Goal: Communication & Community: Answer question/provide support

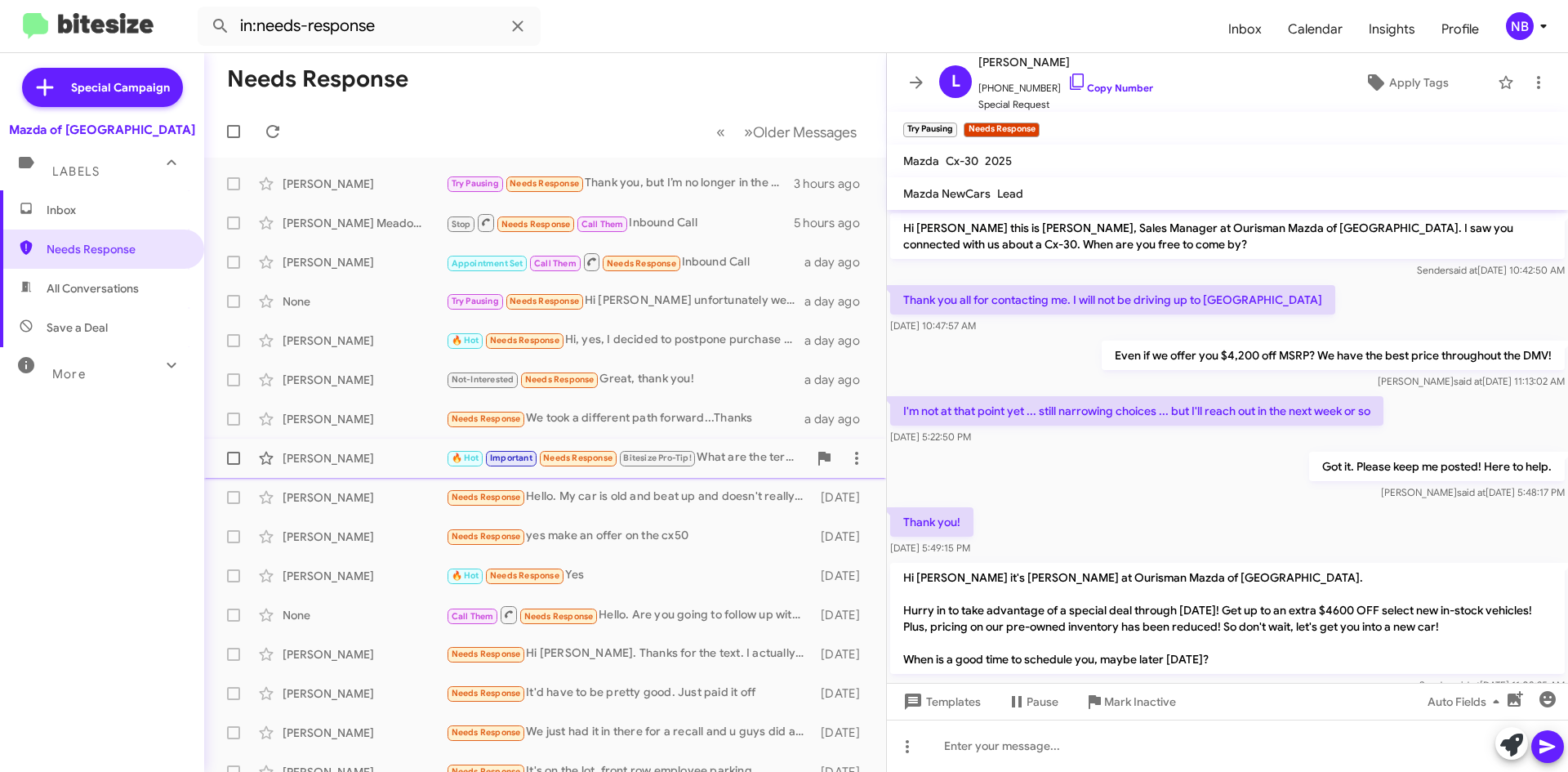
scroll to position [102, 0]
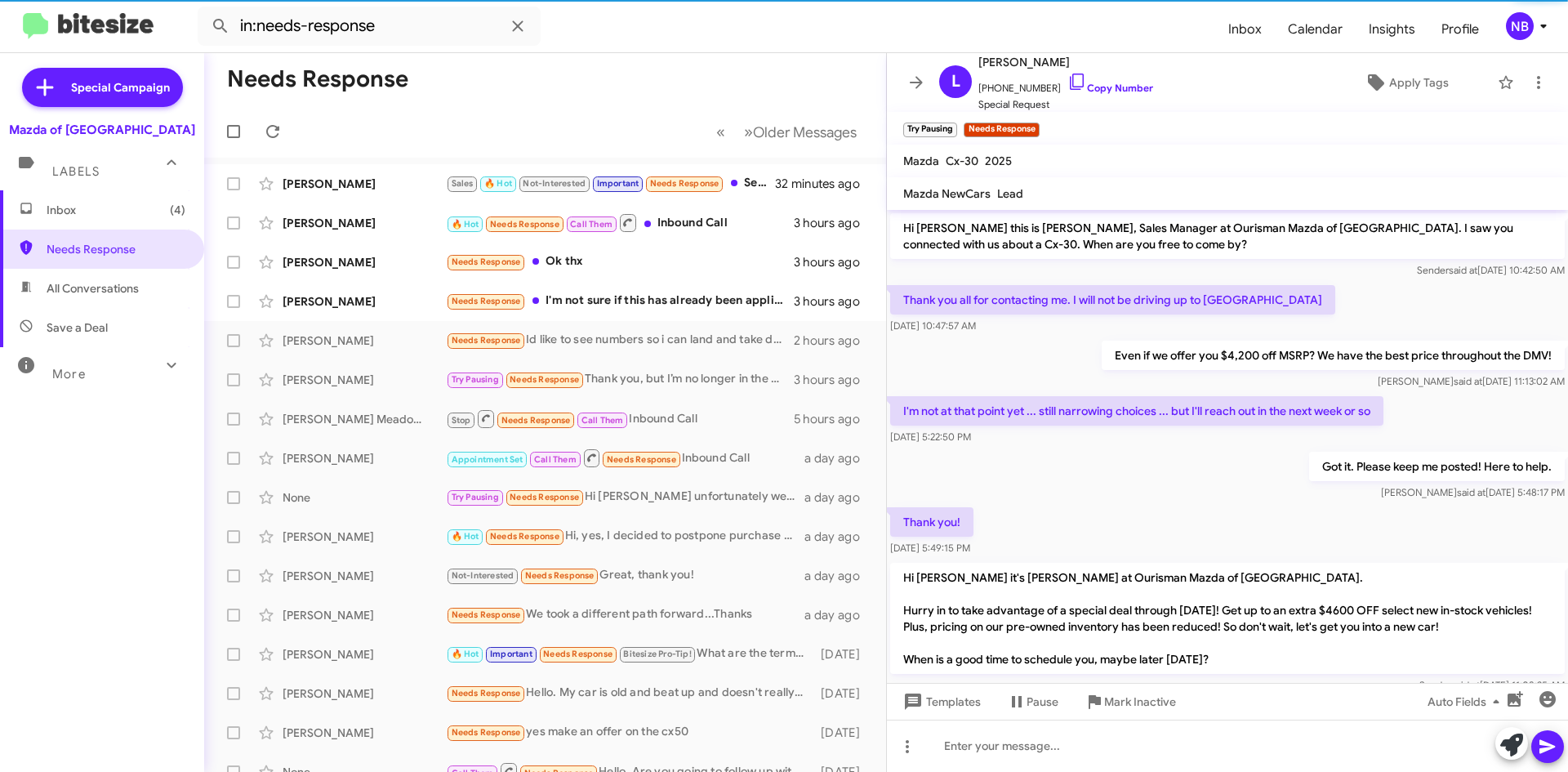
scroll to position [69, 0]
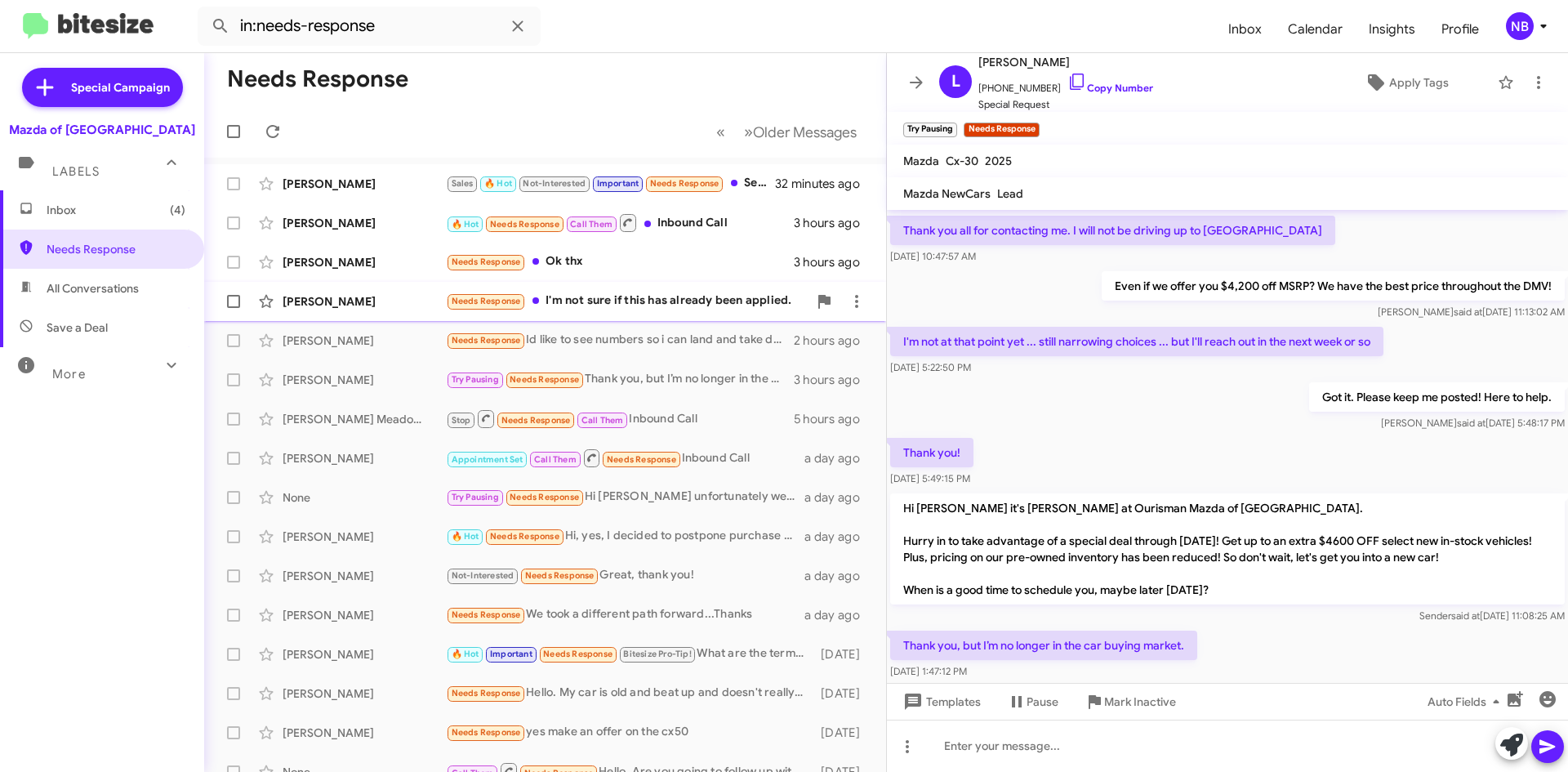
click at [737, 285] on span "[PERSON_NAME] Needs Response I'm not sure if this has already been applied. 3 h…" at bounding box center [545, 301] width 682 height 40
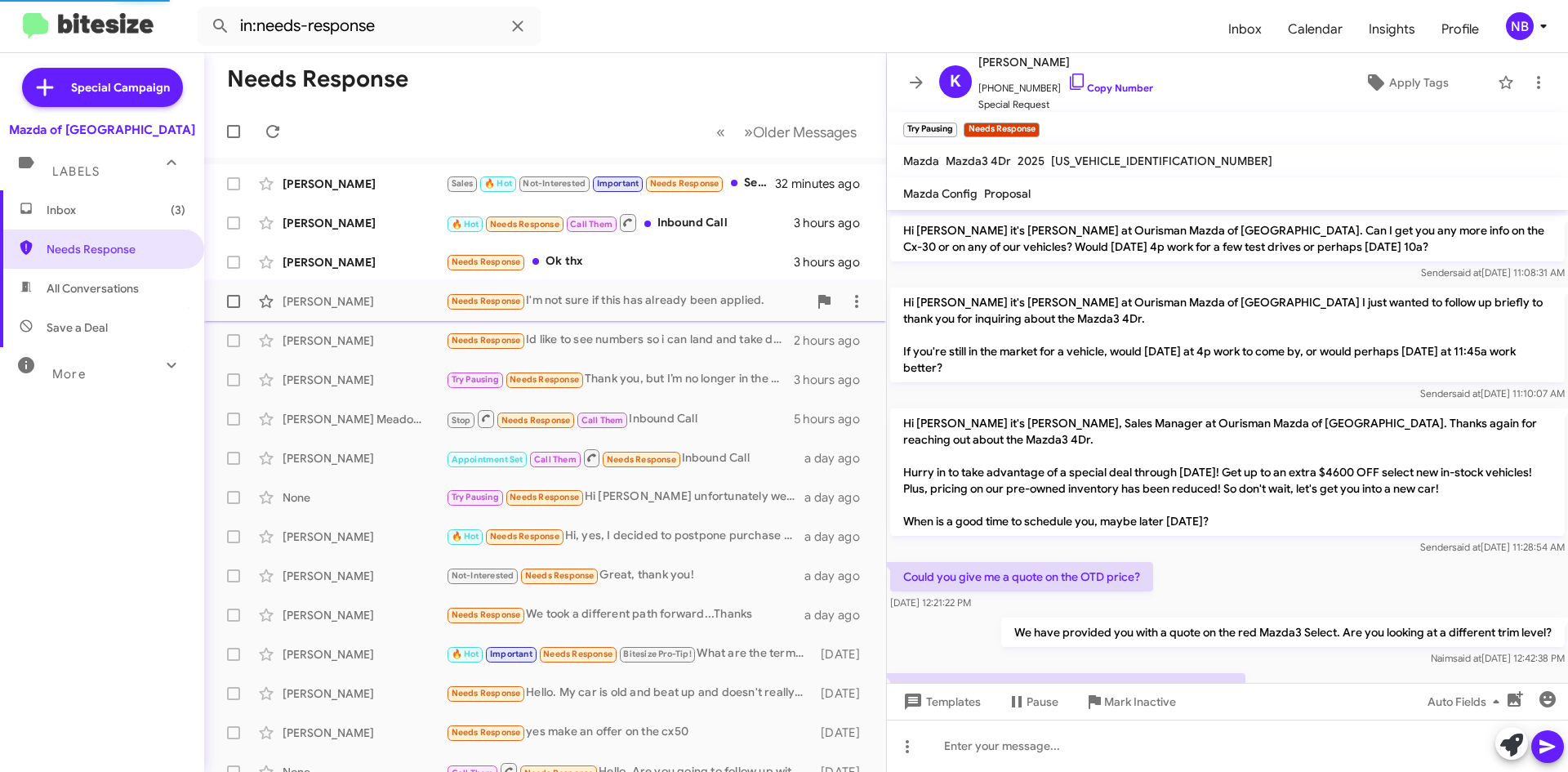
scroll to position [335, 0]
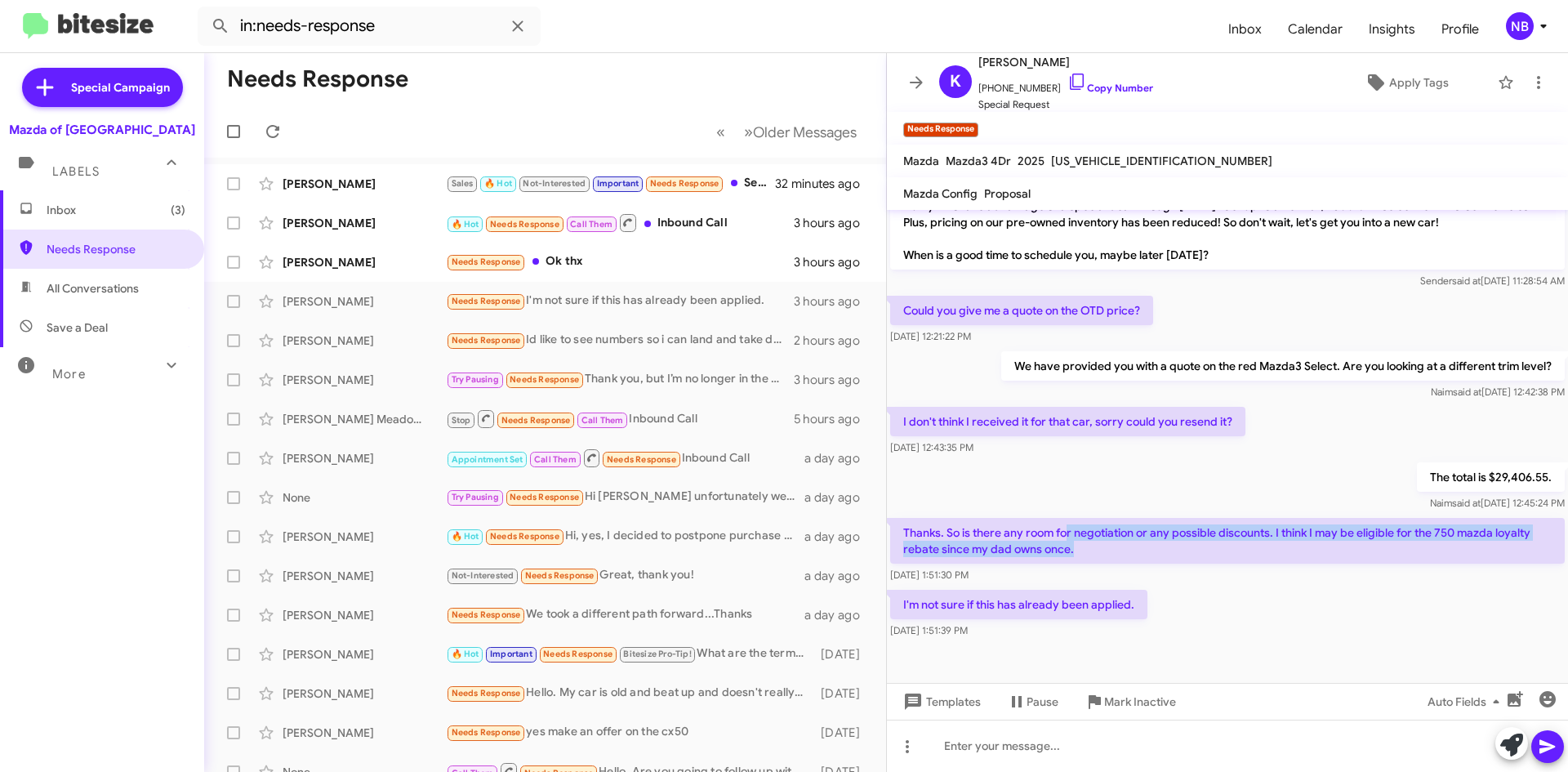
drag, startPoint x: 1065, startPoint y: 531, endPoint x: 1286, endPoint y: 560, distance: 222.9
click at [1286, 560] on p "Thanks. So is there any room for negotiation or any possible discounts. I think…" at bounding box center [1228, 540] width 675 height 45
click at [1292, 551] on p "Thanks. So is there any room for negotiation or any possible discounts. I think…" at bounding box center [1228, 540] width 675 height 45
drag, startPoint x: 1291, startPoint y: 534, endPoint x: 1346, endPoint y: 550, distance: 57.3
click at [1346, 550] on p "Thanks. So is there any room for negotiation or any possible discounts. I think…" at bounding box center [1228, 540] width 675 height 45
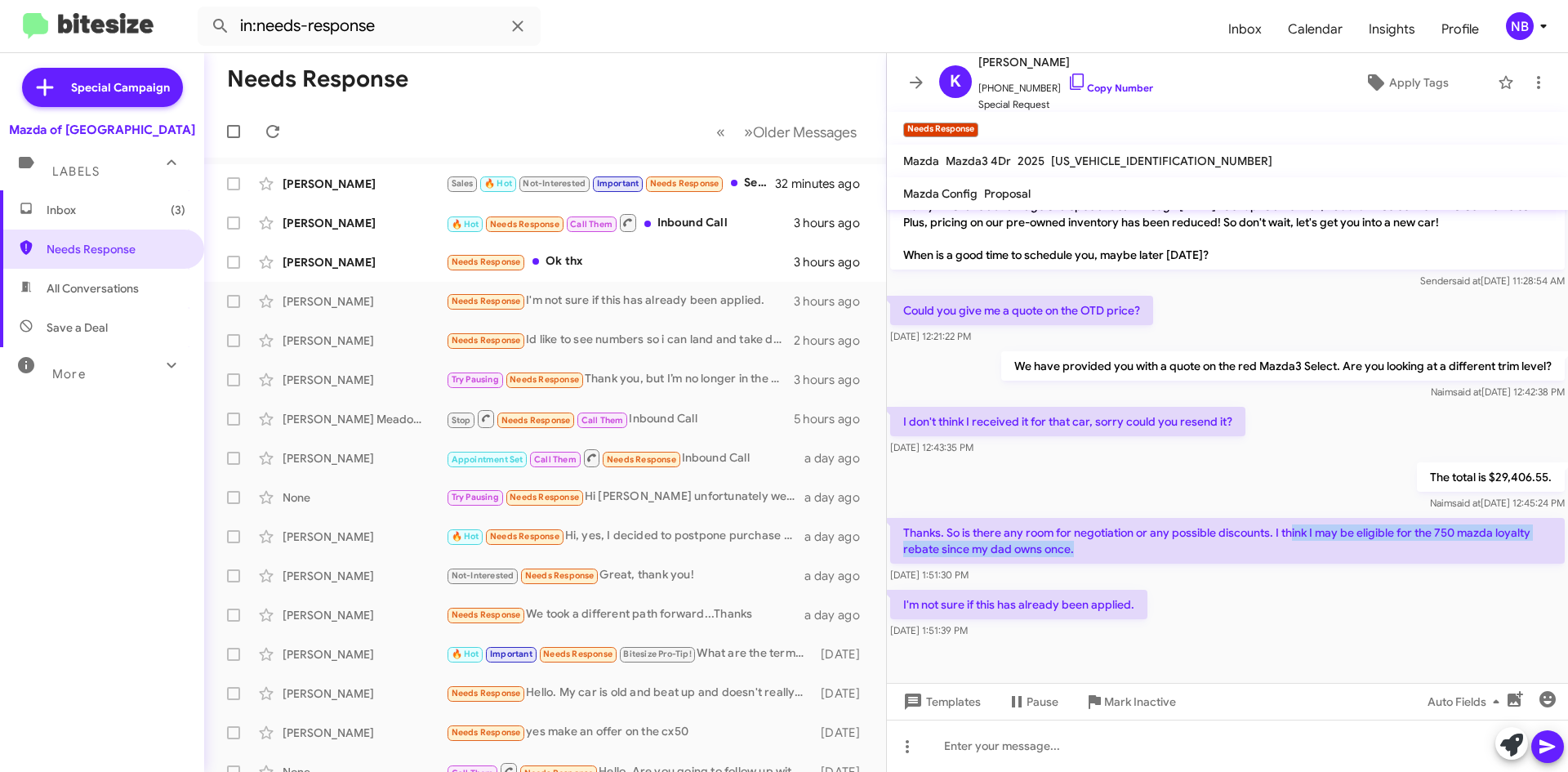
click at [1346, 550] on p "Thanks. So is there any room for negotiation or any possible discounts. I think…" at bounding box center [1228, 540] width 675 height 45
click at [1068, 83] on icon at bounding box center [1077, 82] width 19 height 19
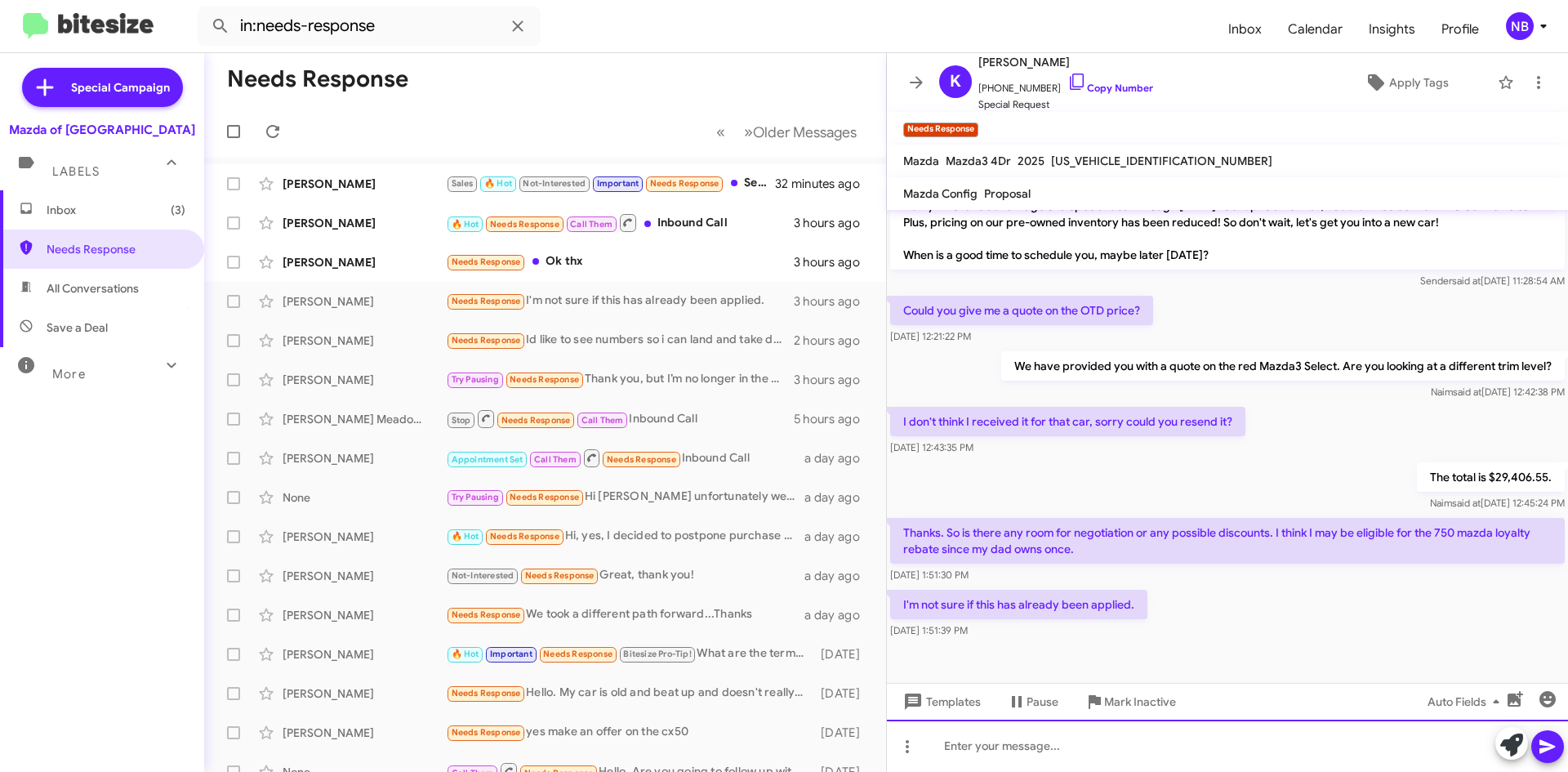
click at [1003, 743] on div at bounding box center [1228, 746] width 681 height 52
click at [949, 747] on div "Do you both live in the same house?" at bounding box center [1228, 746] width 681 height 52
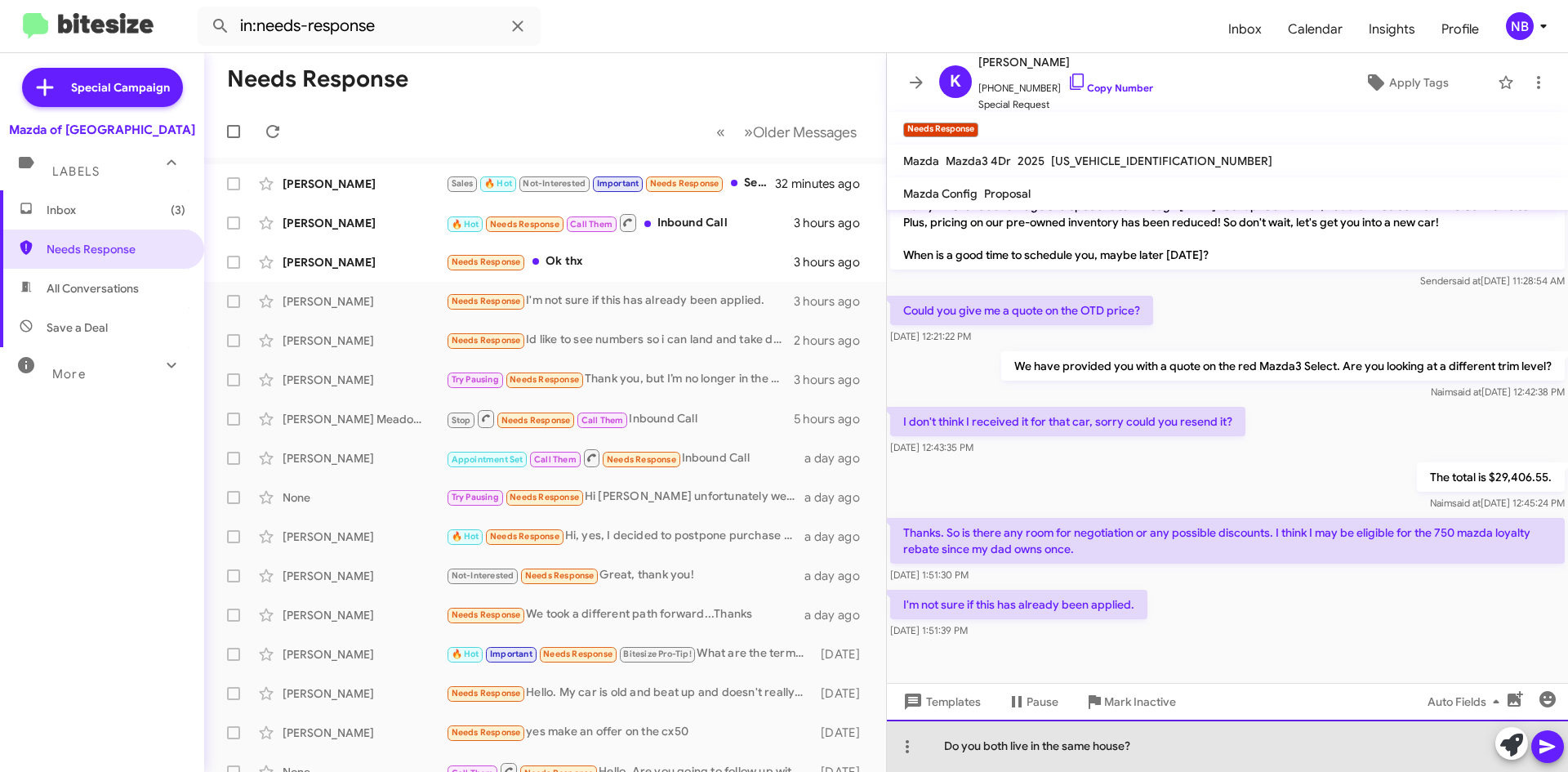
click at [945, 745] on div "Do you both live in the same house?" at bounding box center [1228, 746] width 681 height 52
click at [1177, 747] on div "We accounted for the $750 rebate as well. Do you both live in the same house?" at bounding box center [1228, 746] width 681 height 52
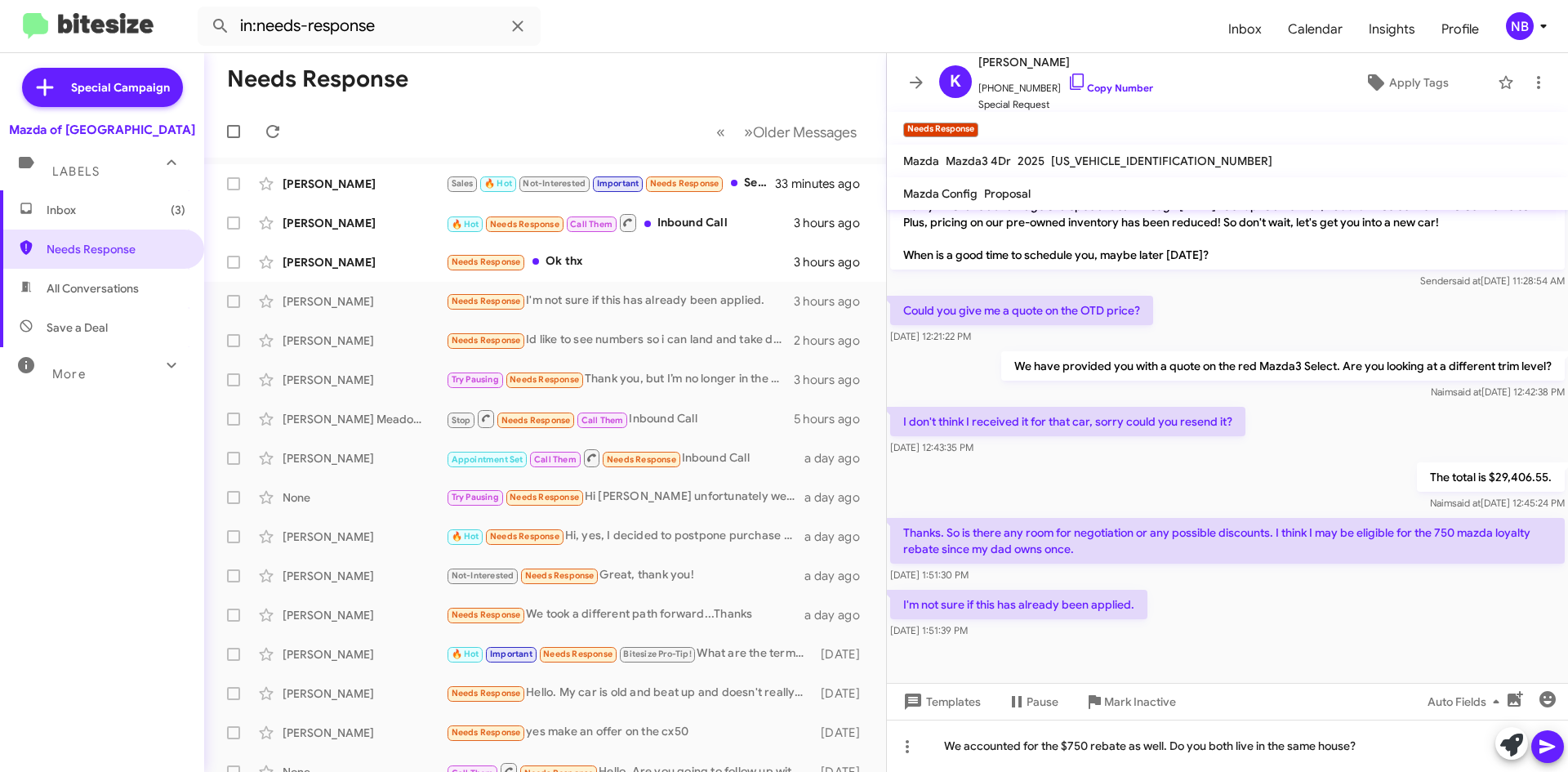
click at [1546, 740] on icon at bounding box center [1548, 747] width 19 height 19
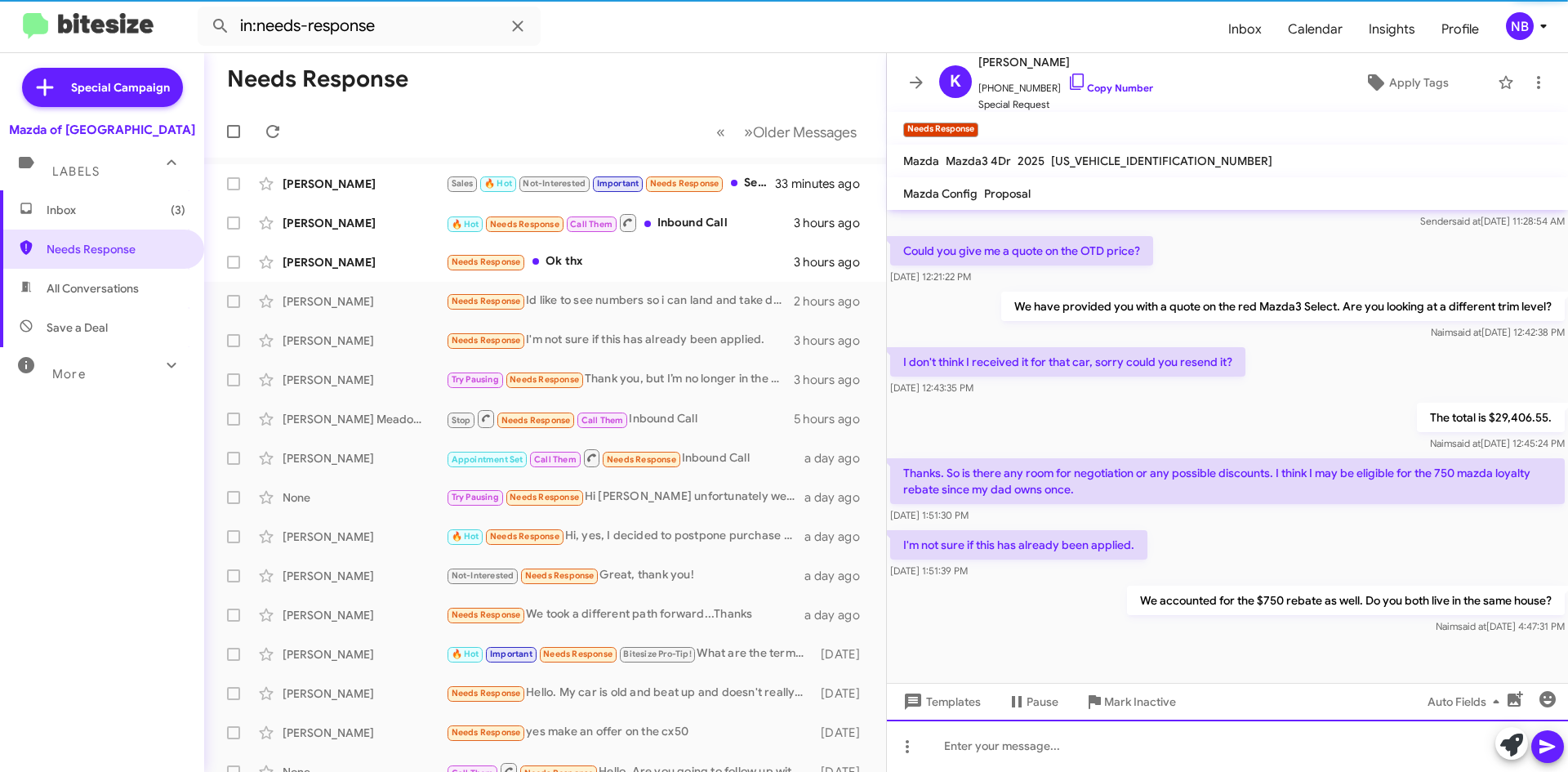
click at [1072, 749] on div at bounding box center [1228, 746] width 681 height 52
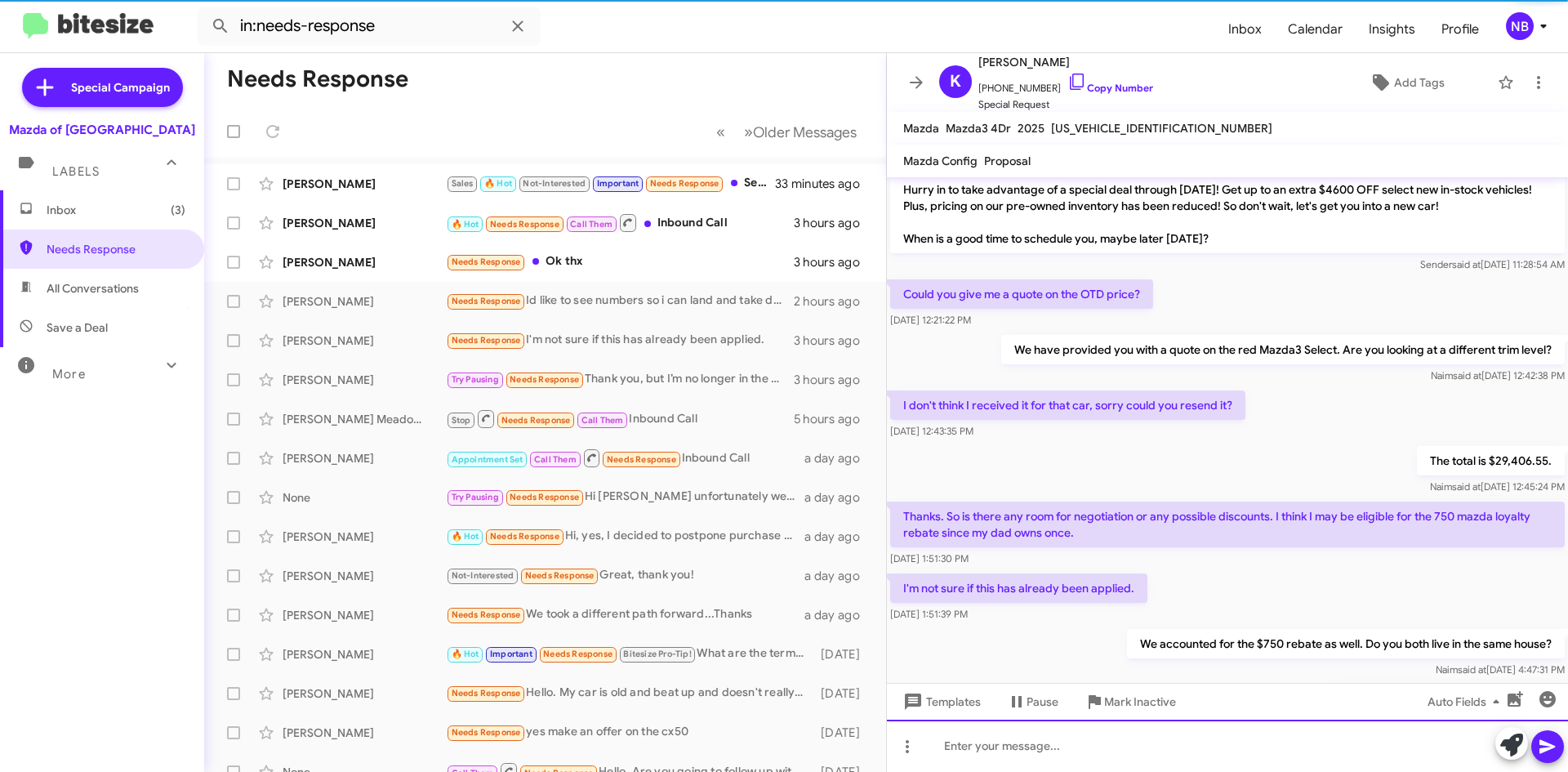
scroll to position [422, 0]
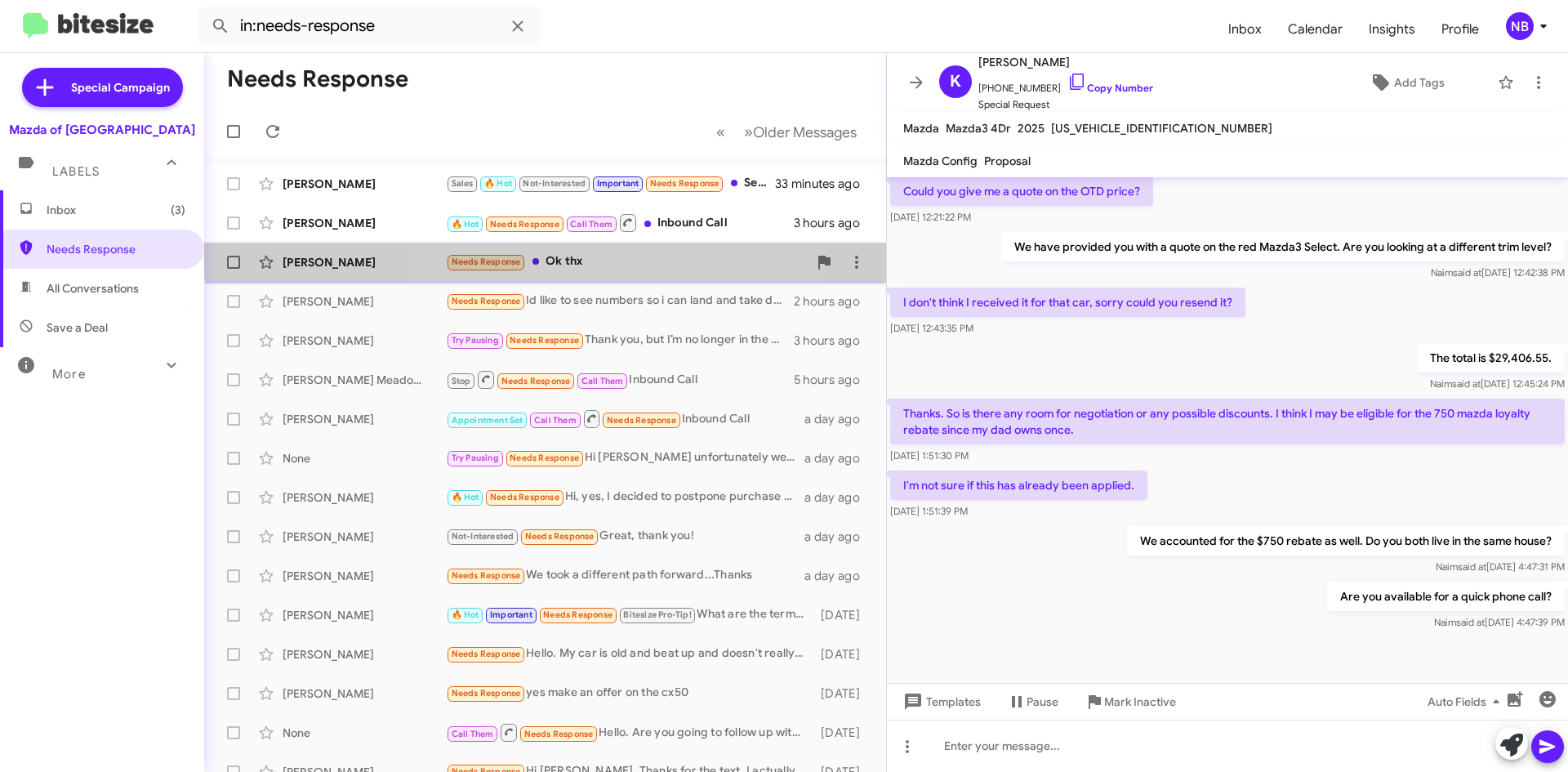
click at [614, 250] on div "[PERSON_NAME] Needs Response Ok thx 3 hours ago" at bounding box center [545, 262] width 656 height 33
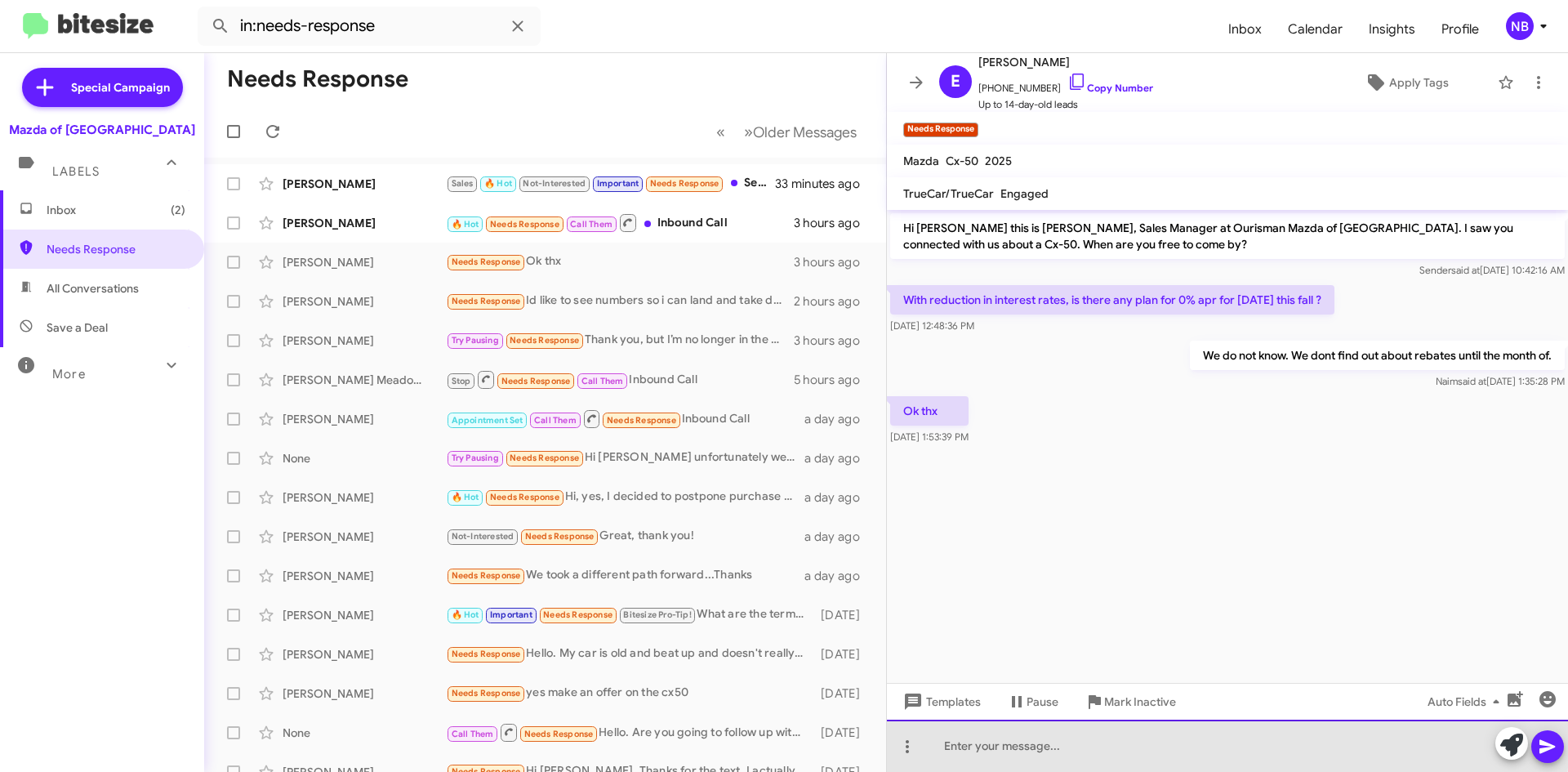
click at [1051, 740] on div at bounding box center [1228, 746] width 681 height 52
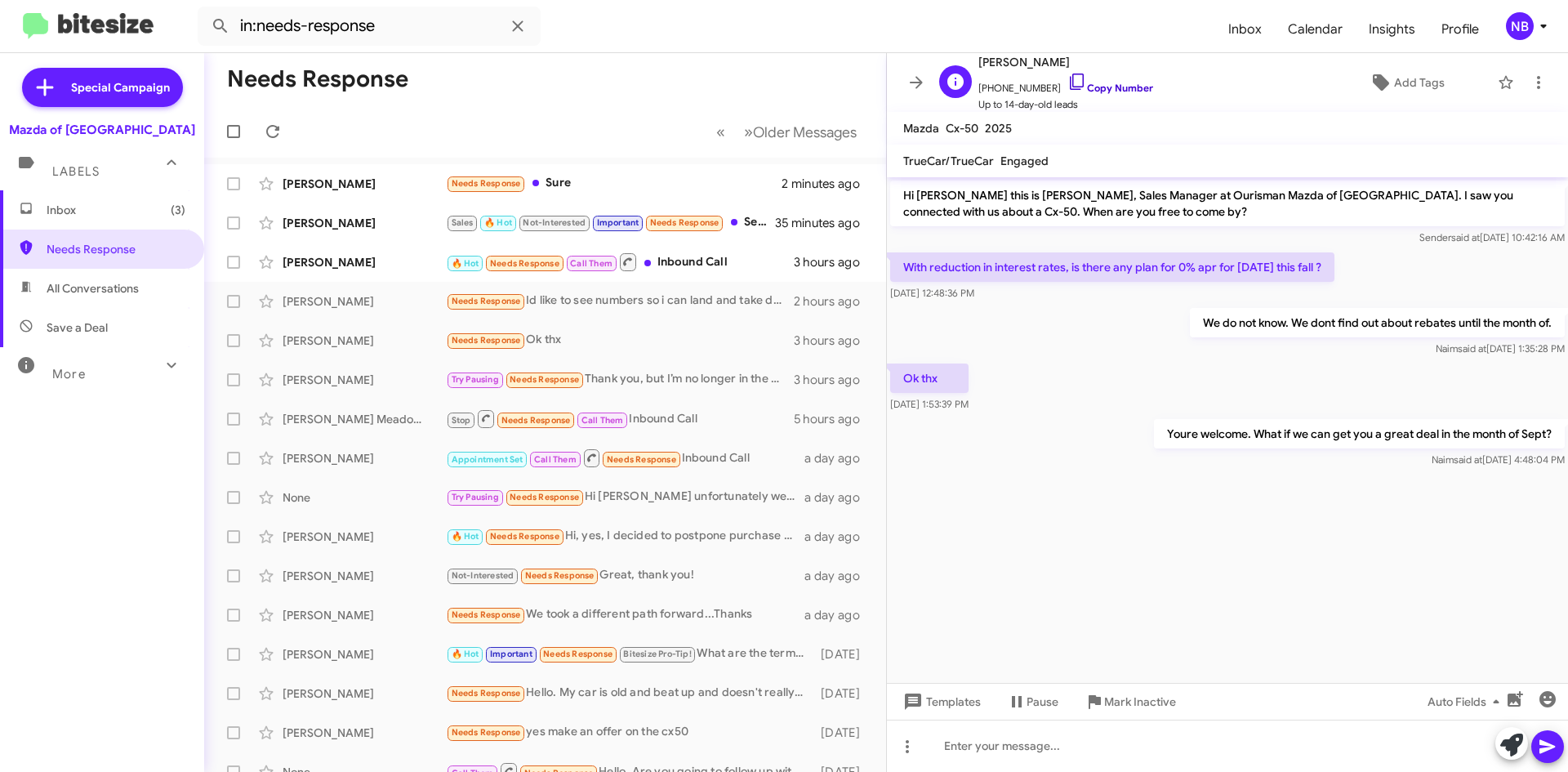
click at [1068, 83] on icon at bounding box center [1077, 82] width 19 height 19
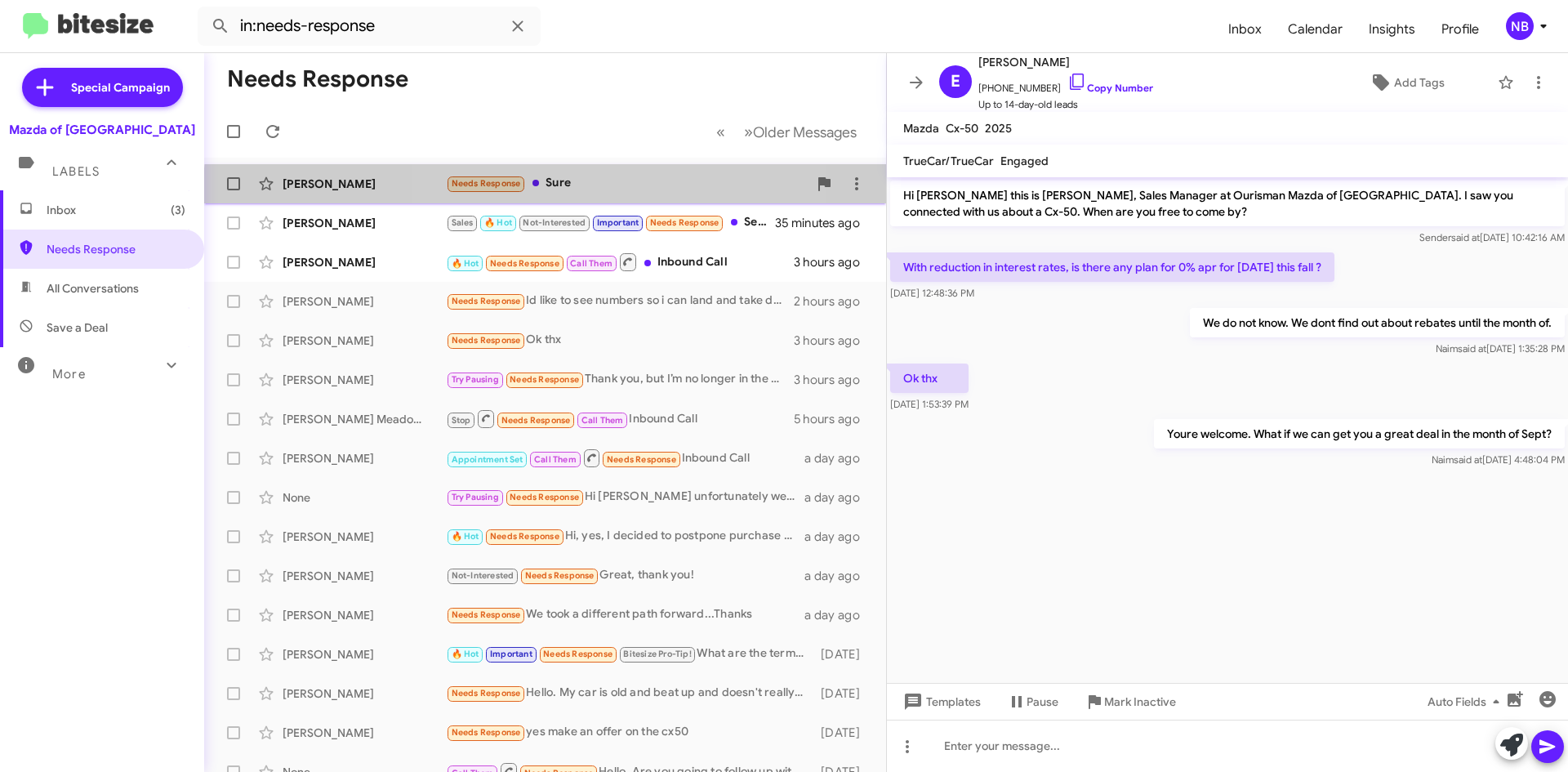
click at [630, 195] on div "[PERSON_NAME] Needs Response Sure 2 minutes ago" at bounding box center [545, 184] width 656 height 33
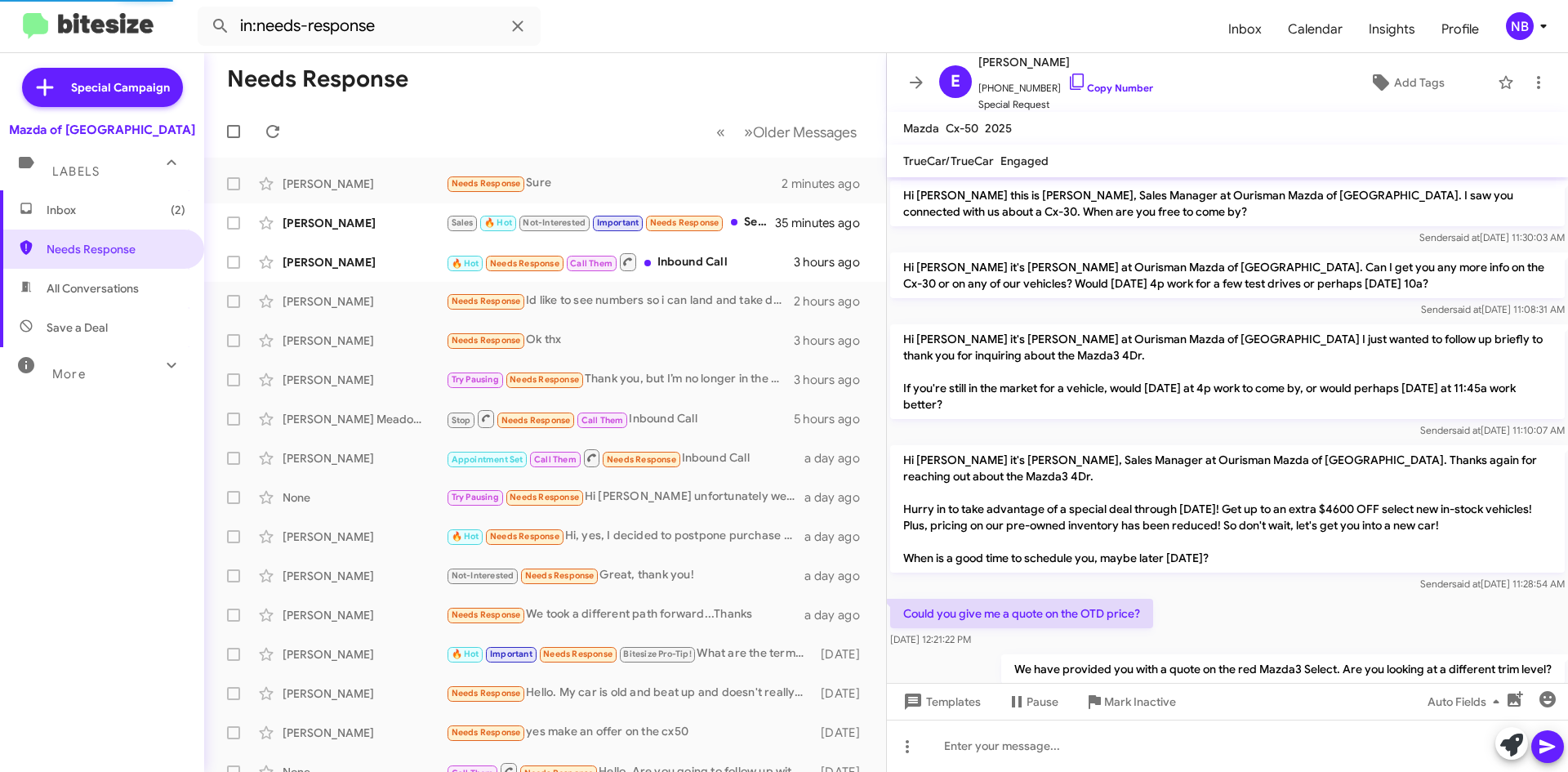
scroll to position [482, 0]
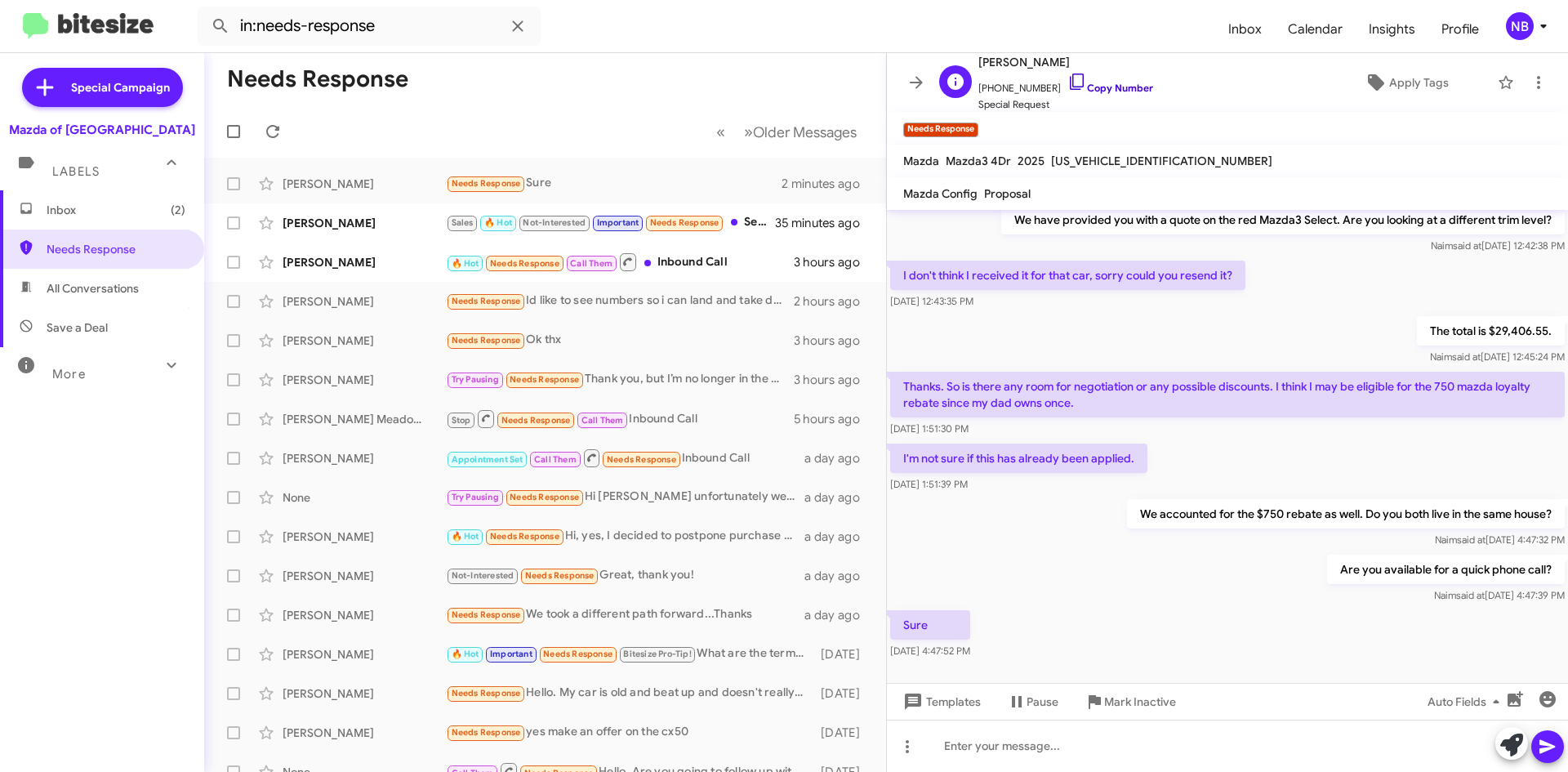
click at [1111, 89] on link "Copy Number" at bounding box center [1110, 88] width 86 height 13
click at [681, 258] on div "🔥 Hot Needs Response Call Them Inbound Call" at bounding box center [627, 261] width 362 height 20
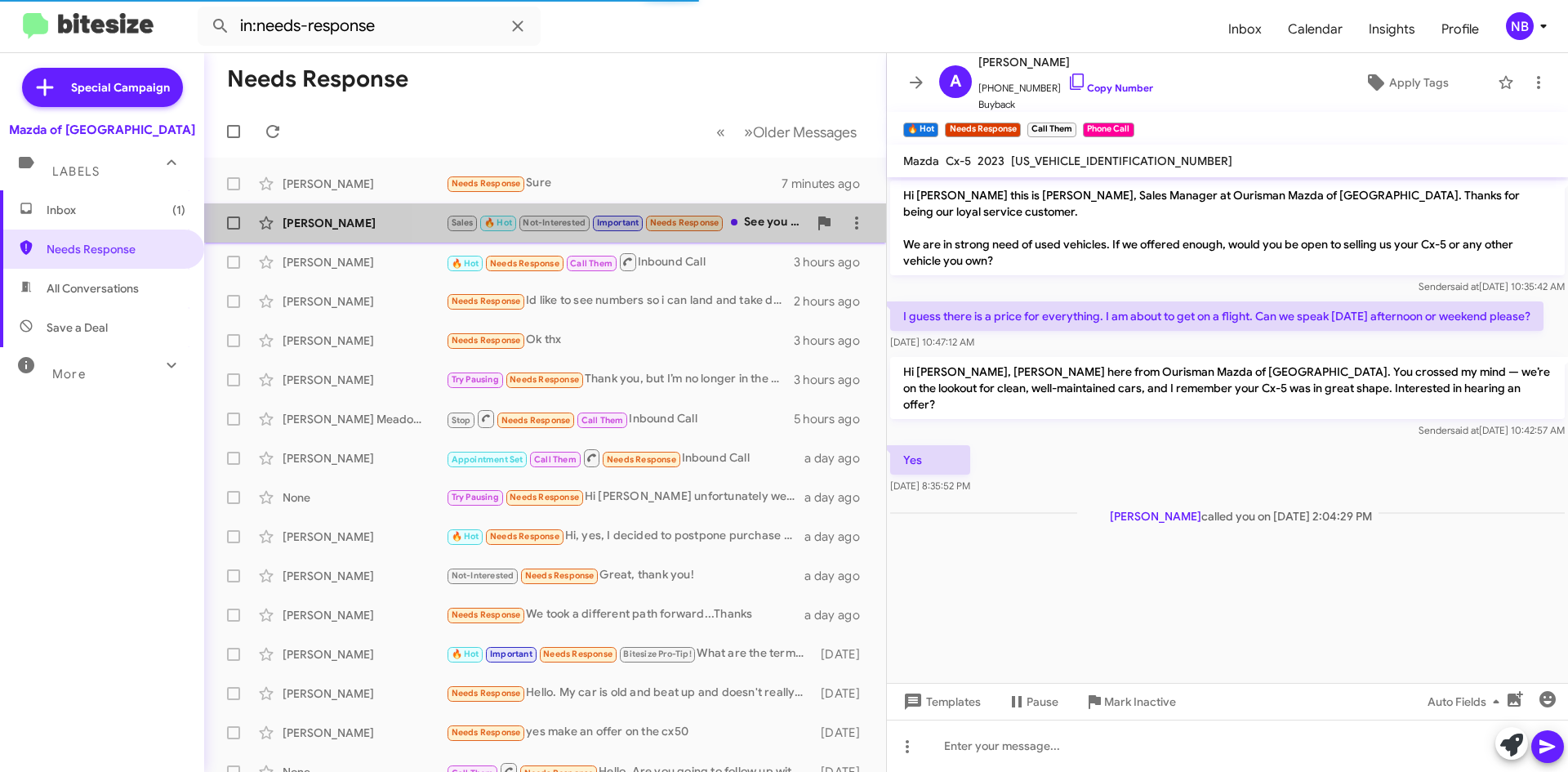
click at [761, 232] on div "Sales 🔥 Hot Not-Interested Important Needs Response See you then." at bounding box center [627, 222] width 362 height 18
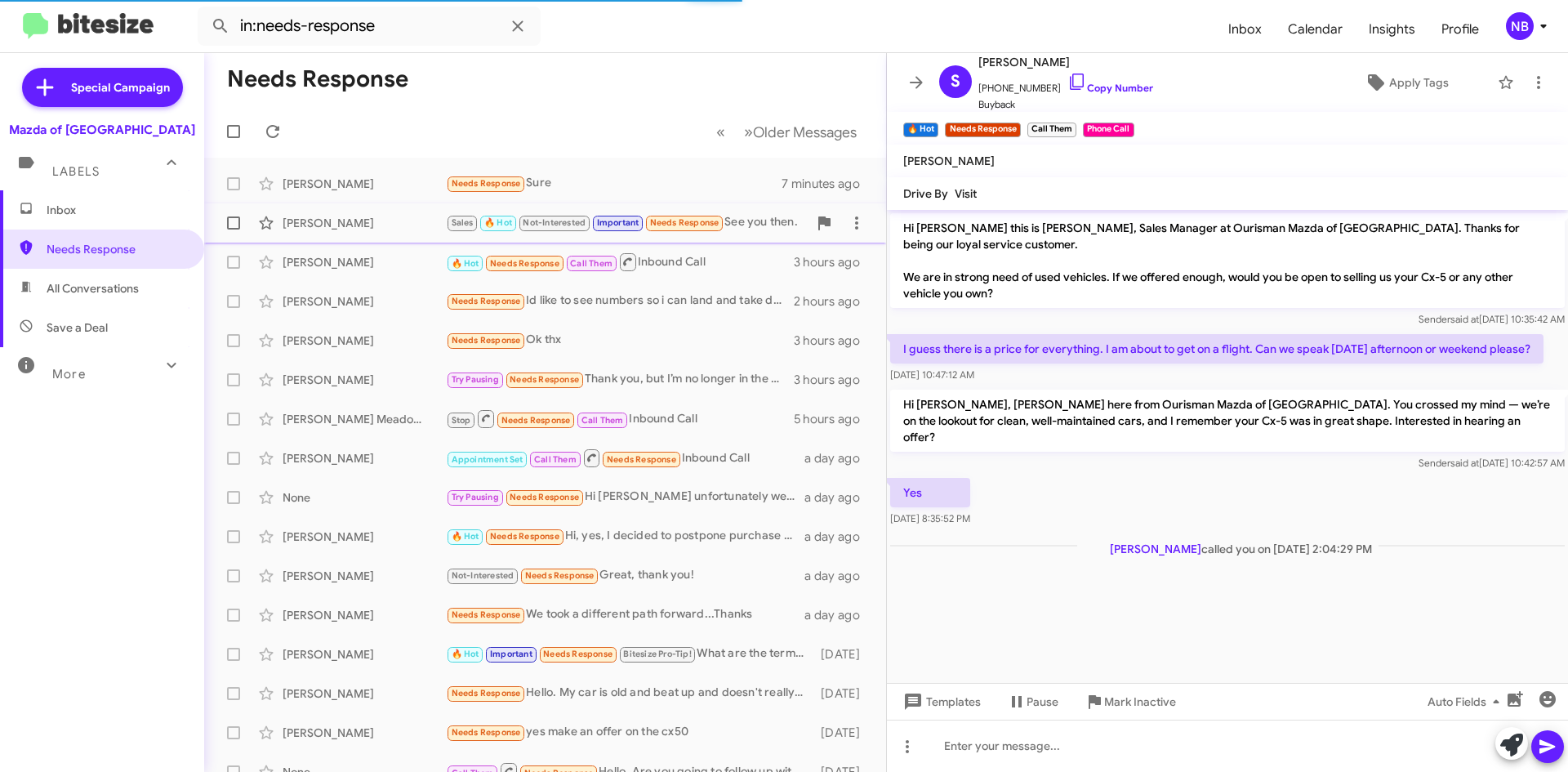
scroll to position [946, 0]
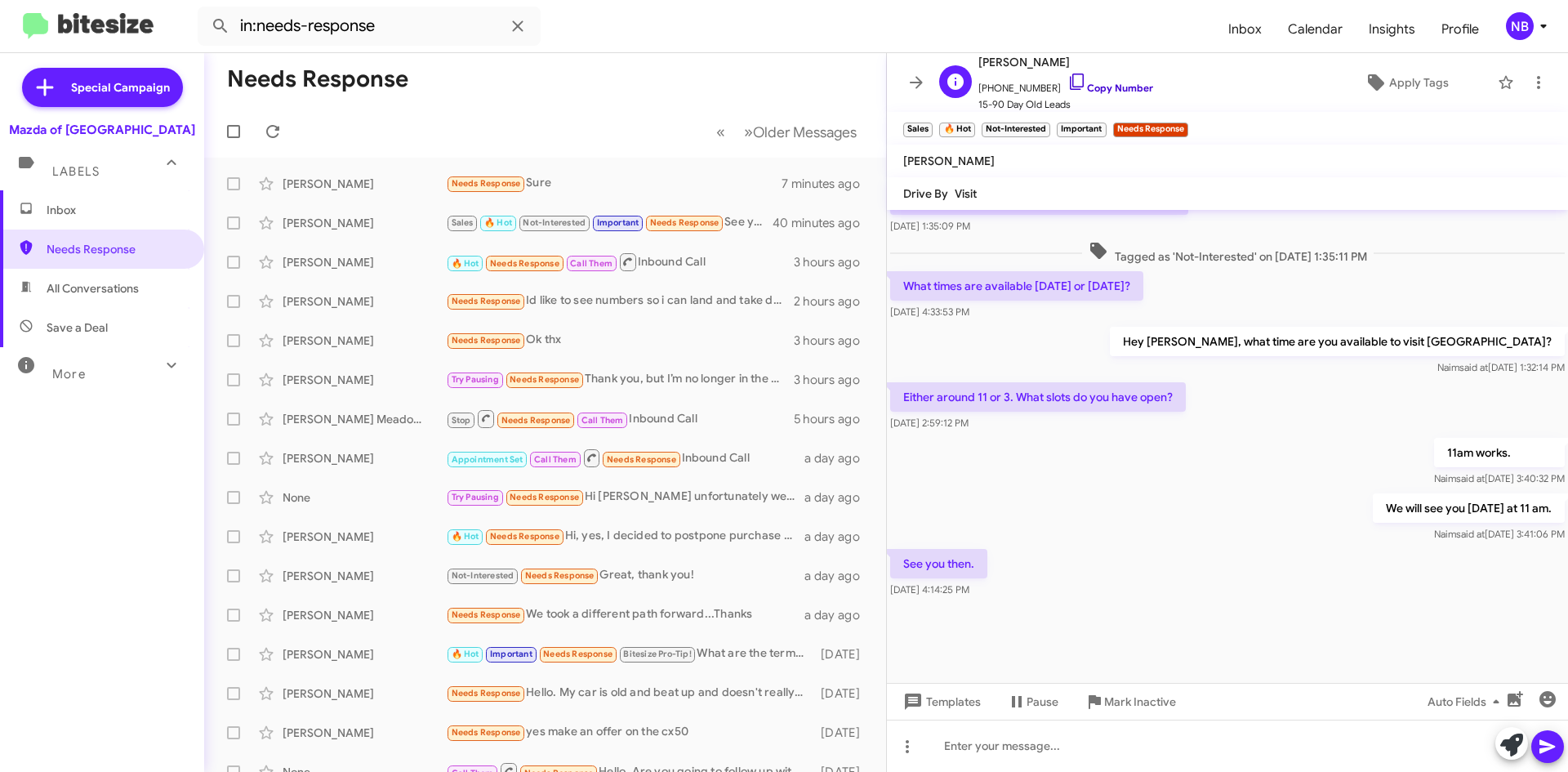
click at [1068, 84] on icon at bounding box center [1077, 82] width 19 height 19
